Goal: Obtain resource: Obtain resource

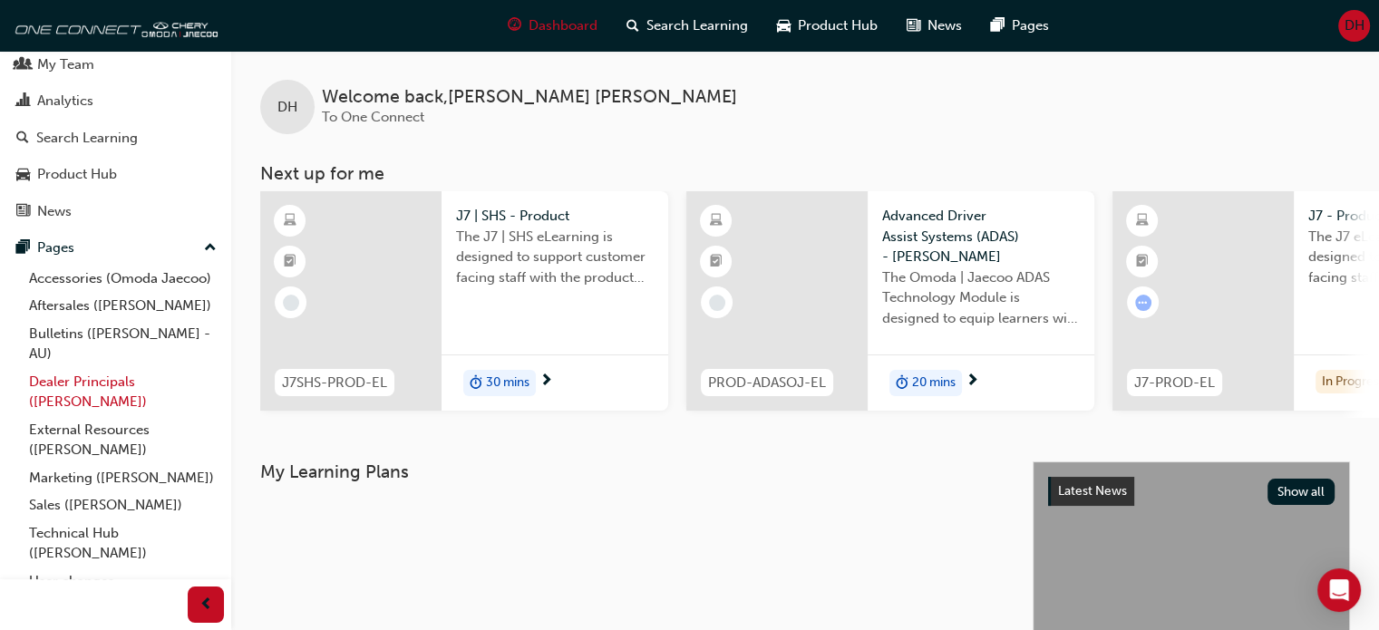
scroll to position [117, 0]
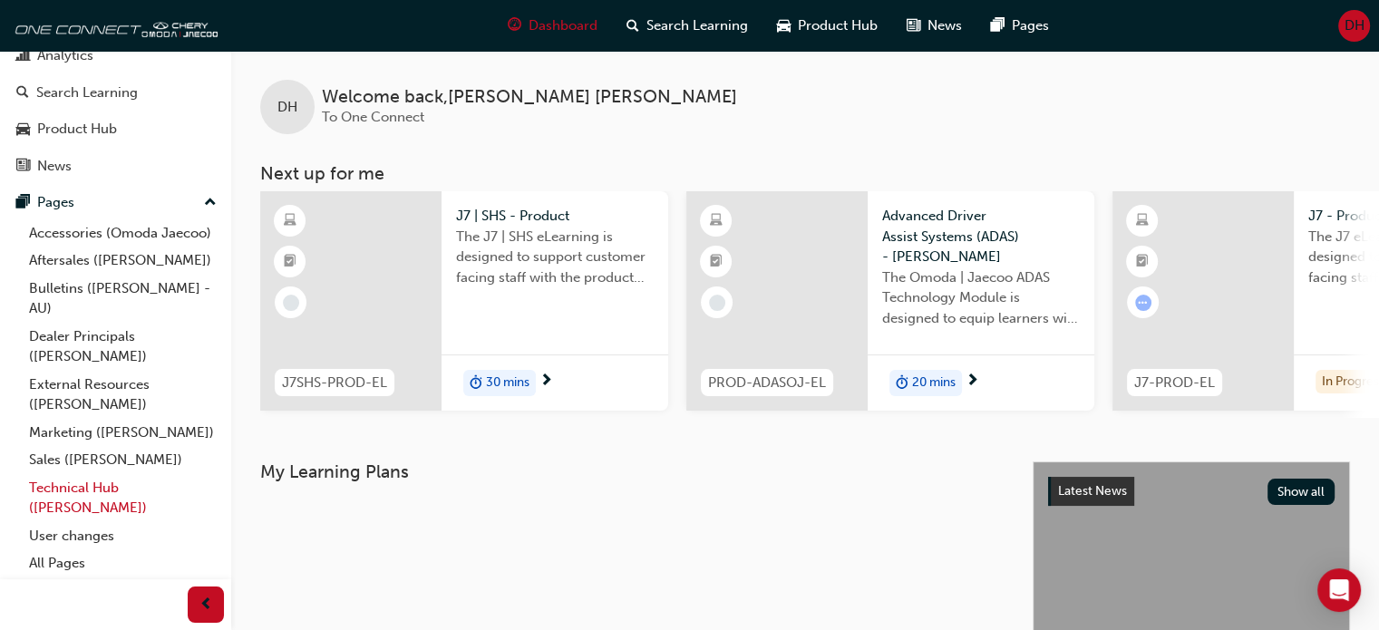
click at [85, 489] on link "Technical Hub ([PERSON_NAME])" at bounding box center [123, 498] width 202 height 48
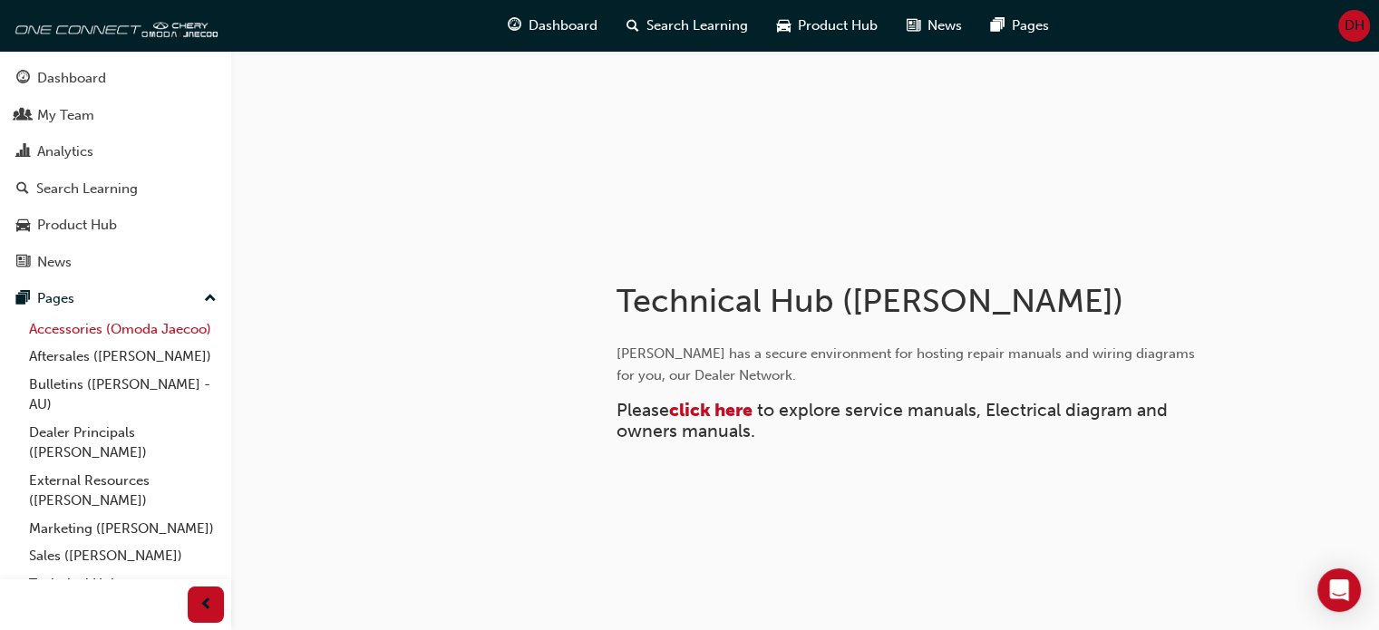
click at [68, 328] on link "Accessories (Omoda Jaecoo)" at bounding box center [123, 330] width 202 height 28
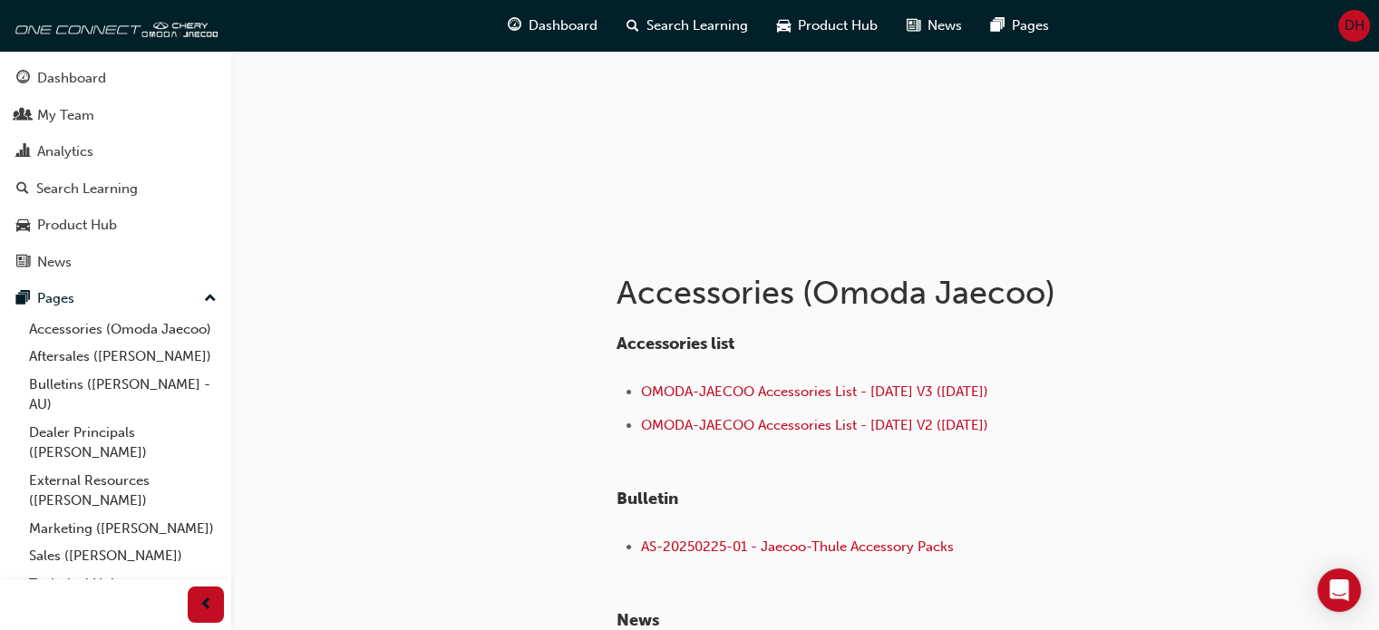
scroll to position [272, 0]
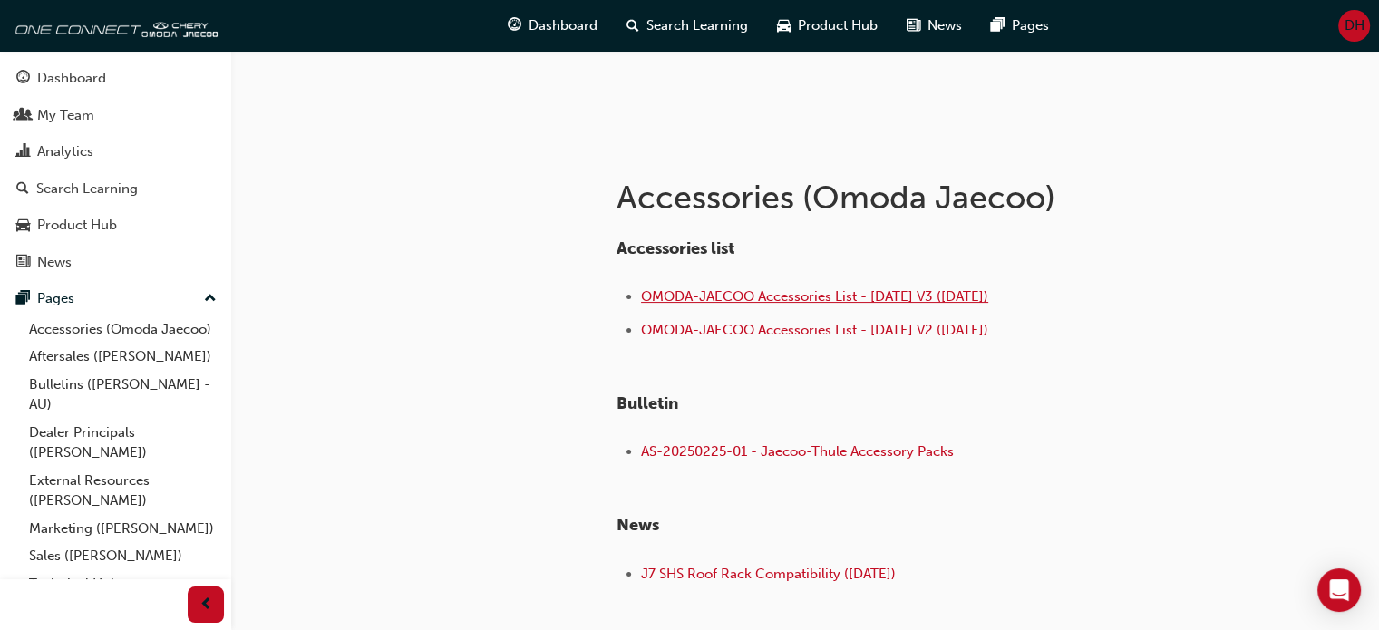
click at [890, 297] on span "OMODA-JAECOO Accessories List - [DATE] V3 ([DATE])" at bounding box center [814, 296] width 347 height 16
